Goal: Navigation & Orientation: Find specific page/section

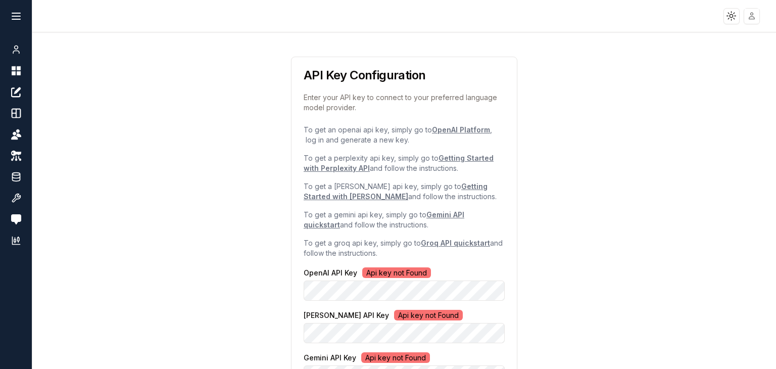
scroll to position [148, 0]
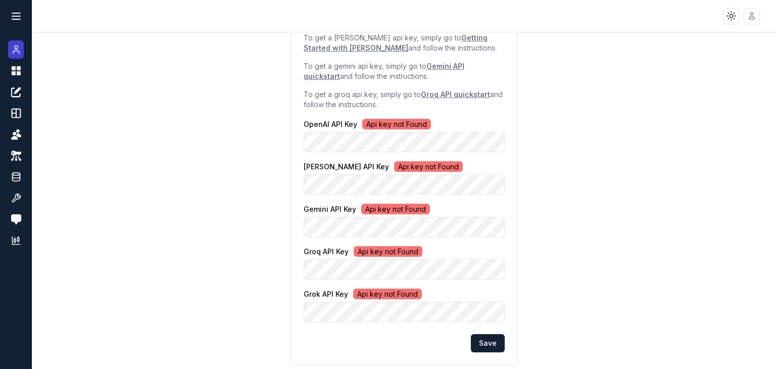
click at [13, 54] on icon at bounding box center [16, 49] width 10 height 12
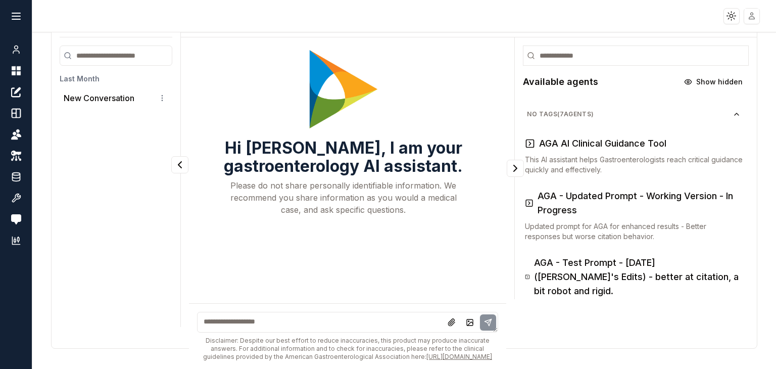
scroll to position [42, 0]
click at [14, 116] on icon at bounding box center [16, 113] width 10 height 12
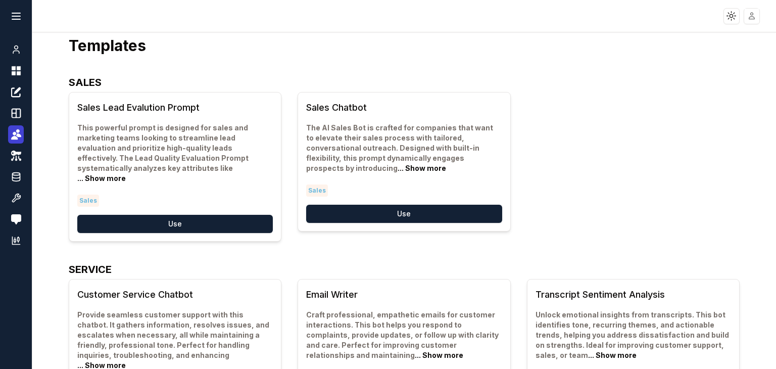
click at [15, 132] on icon at bounding box center [15, 134] width 4 height 4
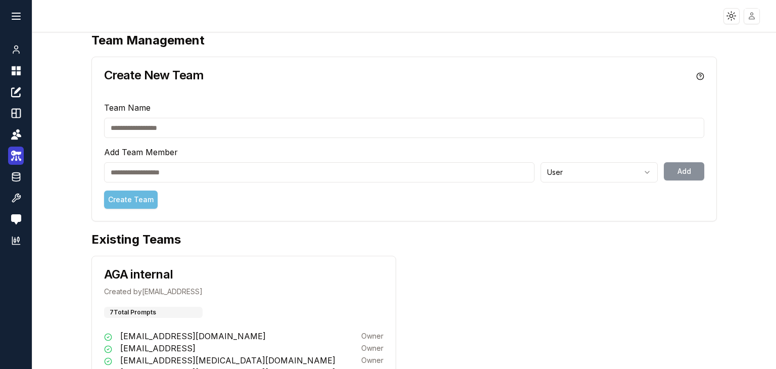
click at [16, 157] on icon at bounding box center [16, 155] width 10 height 12
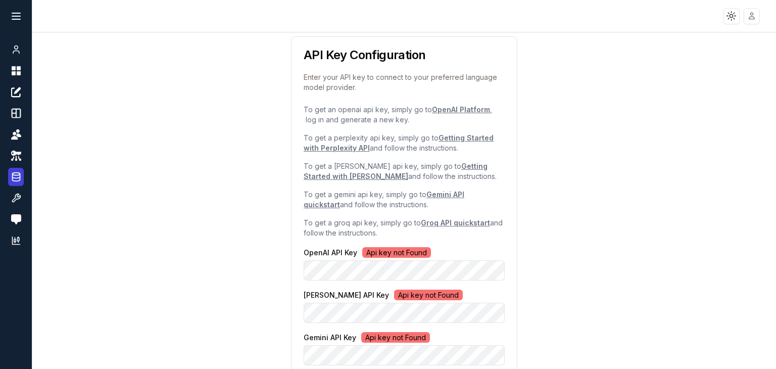
click at [18, 182] on icon at bounding box center [16, 177] width 10 height 12
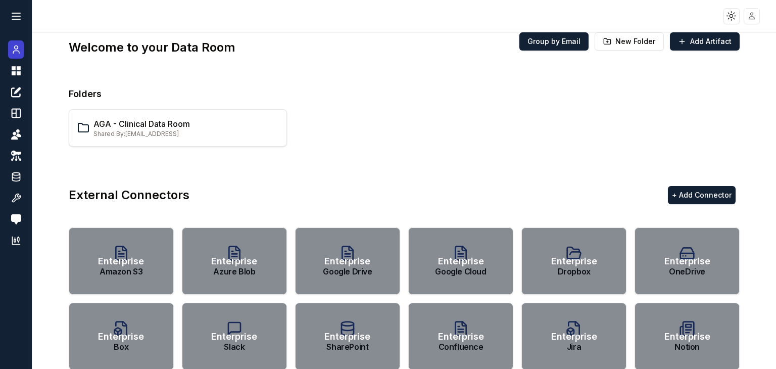
click at [18, 51] on icon at bounding box center [16, 52] width 6 height 3
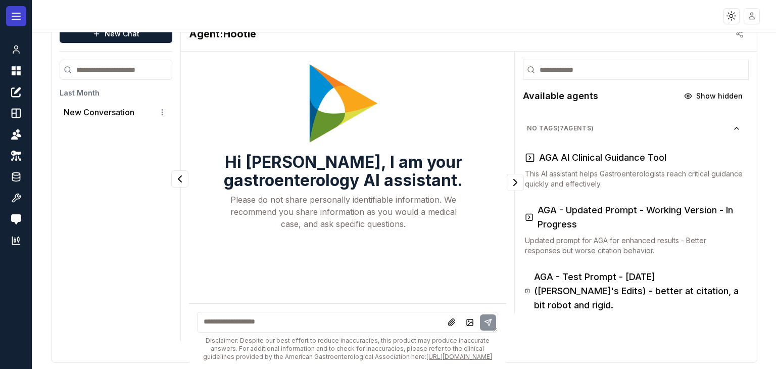
click at [17, 17] on icon at bounding box center [16, 16] width 12 height 12
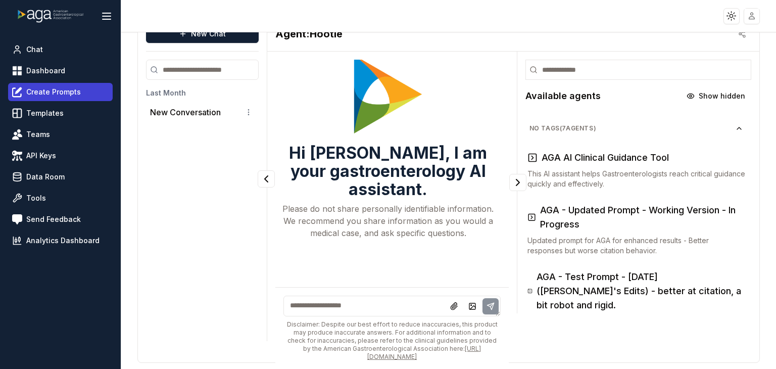
click at [54, 85] on link "Create Prompts" at bounding box center [60, 92] width 105 height 18
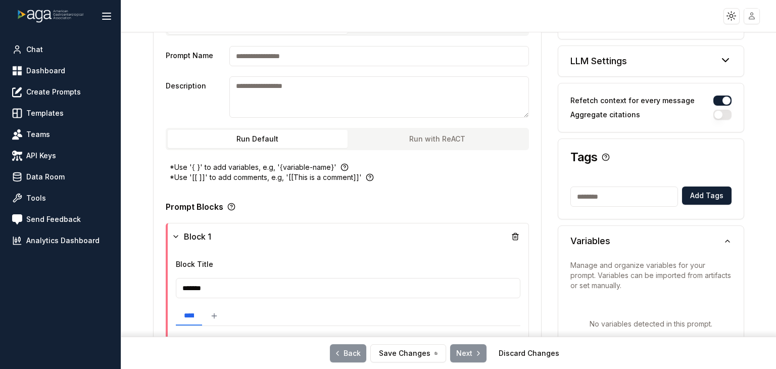
scroll to position [126, 0]
